Goal: Task Accomplishment & Management: Complete application form

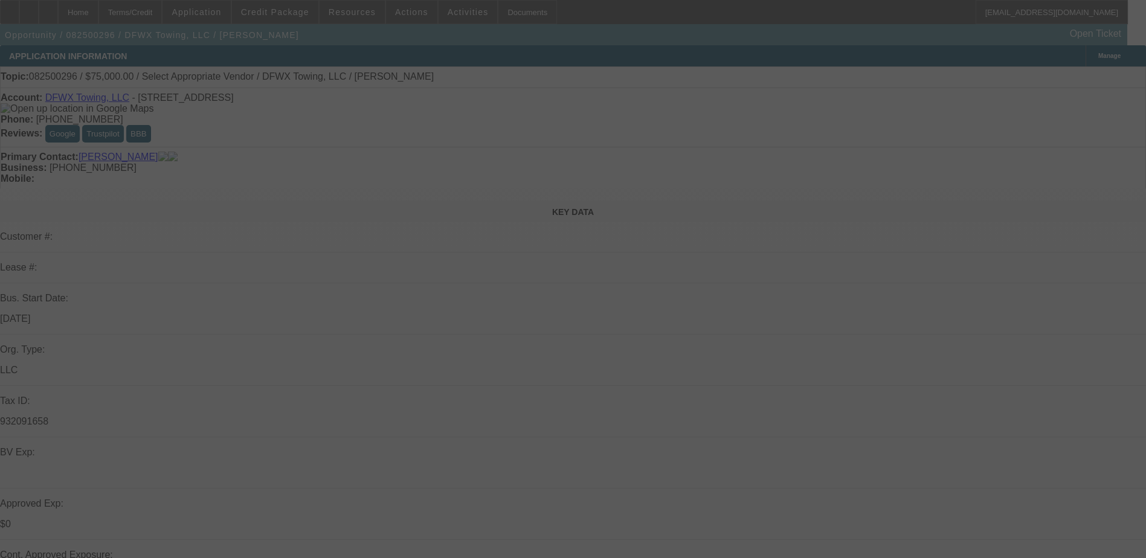
select select "0"
select select "2"
select select "0.1"
select select "4"
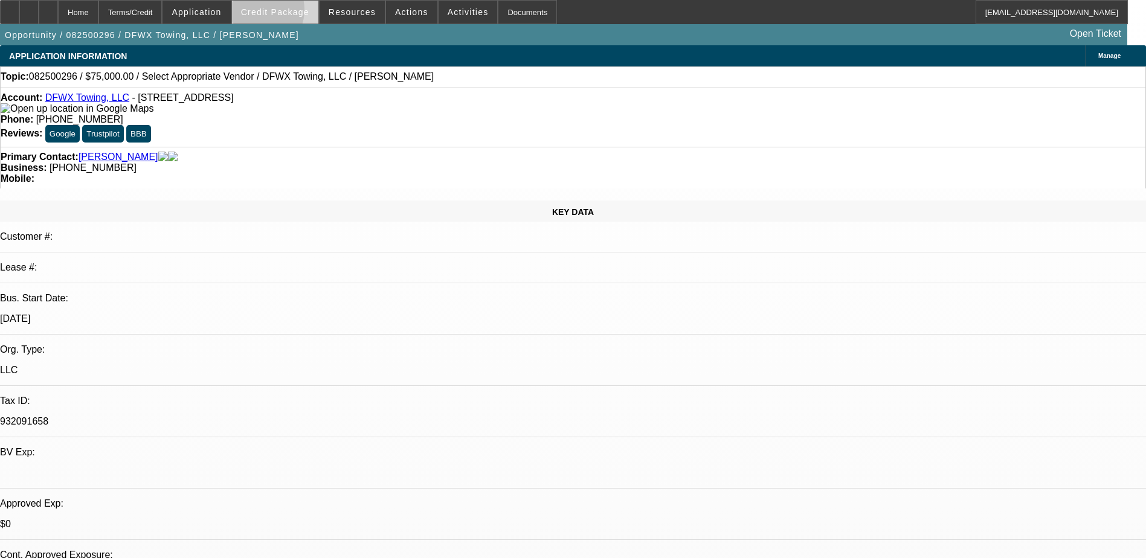
click at [275, 13] on span "Credit Package" at bounding box center [275, 12] width 68 height 10
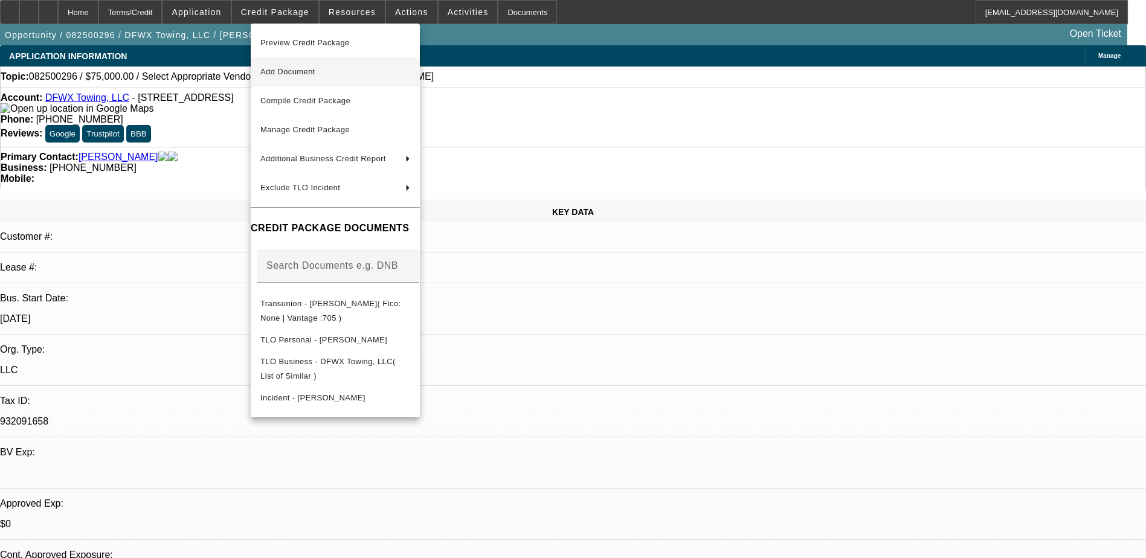
click at [297, 77] on span "Add Document" at bounding box center [335, 72] width 150 height 14
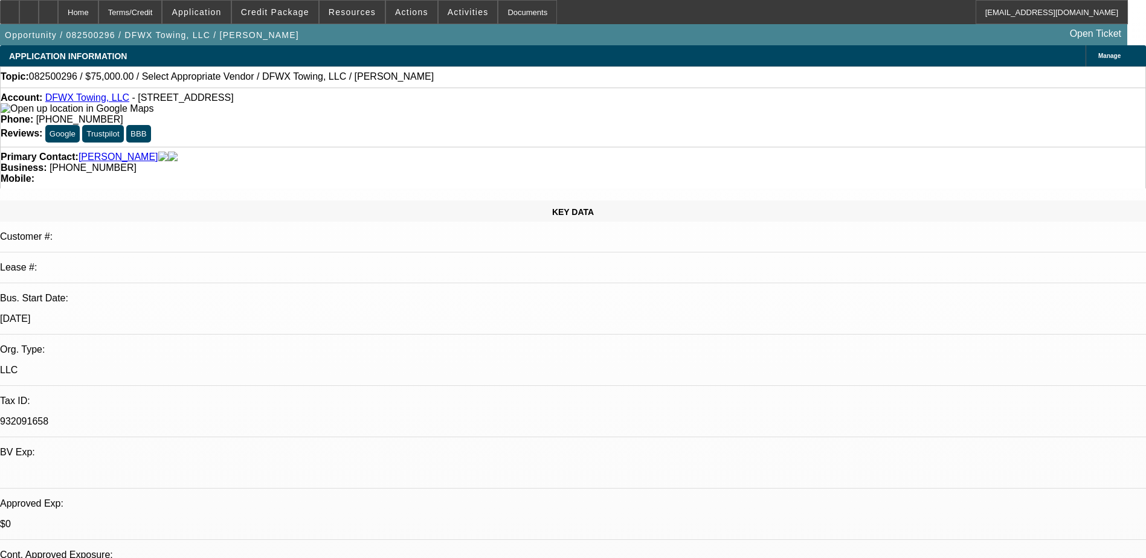
click at [558, 82] on div "Topic: 082500296 / $75,000.00 / Select Appropriate Vendor / DFWX Towing, LLC / …" at bounding box center [573, 76] width 1145 height 11
click at [286, 18] on span at bounding box center [275, 12] width 86 height 29
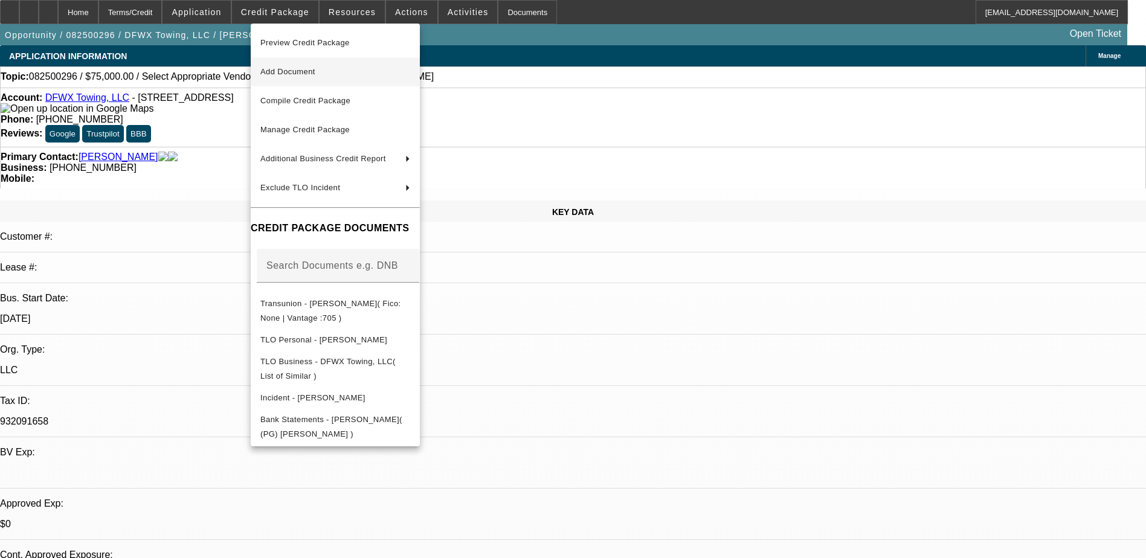
click at [301, 74] on span "Add Document" at bounding box center [287, 71] width 55 height 9
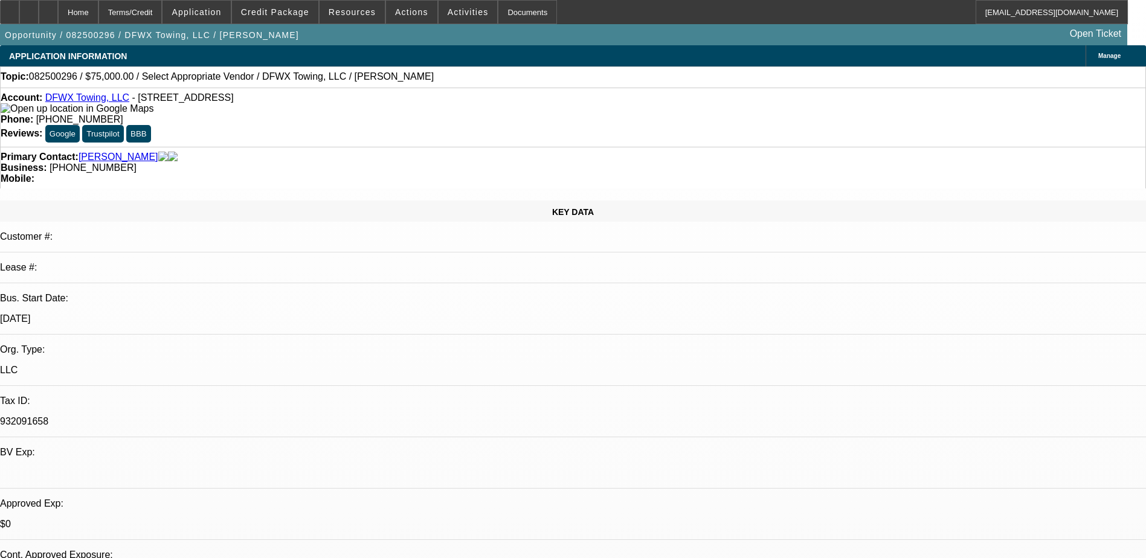
click at [280, 96] on div "Account: DFWX Towing, LLC - [STREET_ADDRESS]" at bounding box center [573, 103] width 1145 height 22
click at [298, 14] on span "Credit Package" at bounding box center [275, 12] width 68 height 10
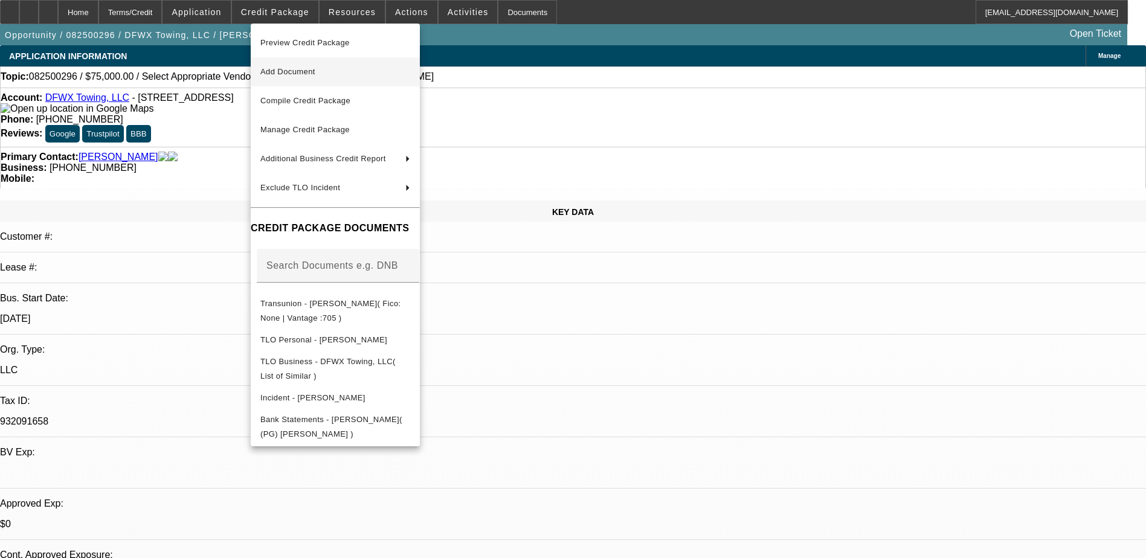
click at [312, 74] on span "Add Document" at bounding box center [287, 71] width 55 height 9
